Goal: Information Seeking & Learning: Learn about a topic

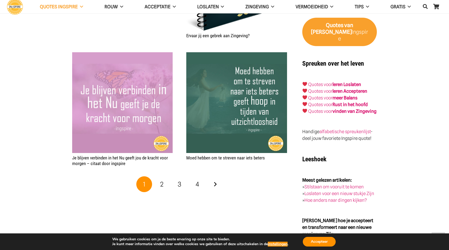
scroll to position [967, 0]
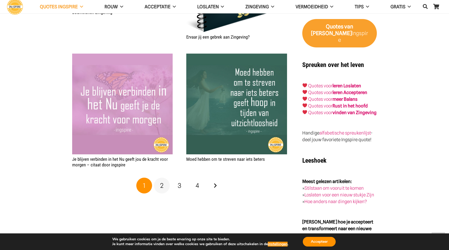
click at [161, 181] on span "2" at bounding box center [161, 185] width 3 height 8
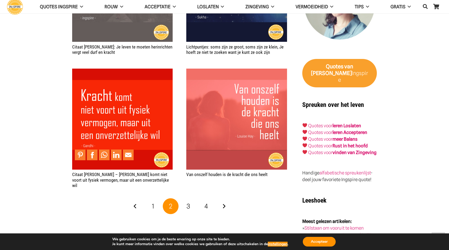
scroll to position [929, 0]
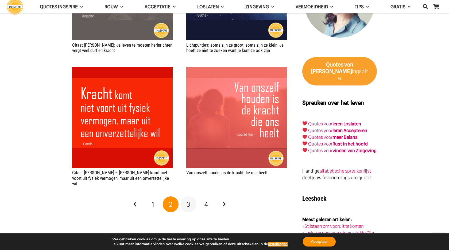
click at [188, 200] on span "3" at bounding box center [188, 204] width 3 height 8
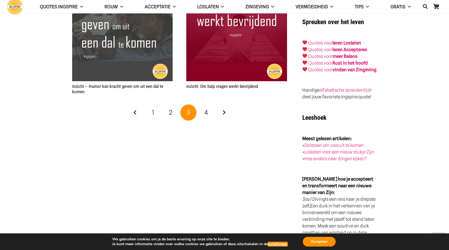
scroll to position [1015, 0]
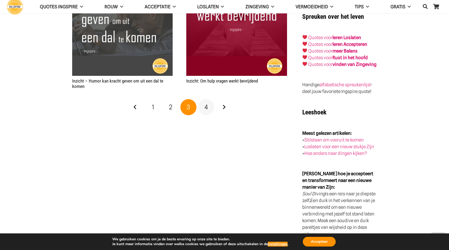
click at [206, 103] on span "4" at bounding box center [206, 107] width 3 height 8
